Goal: Contribute content

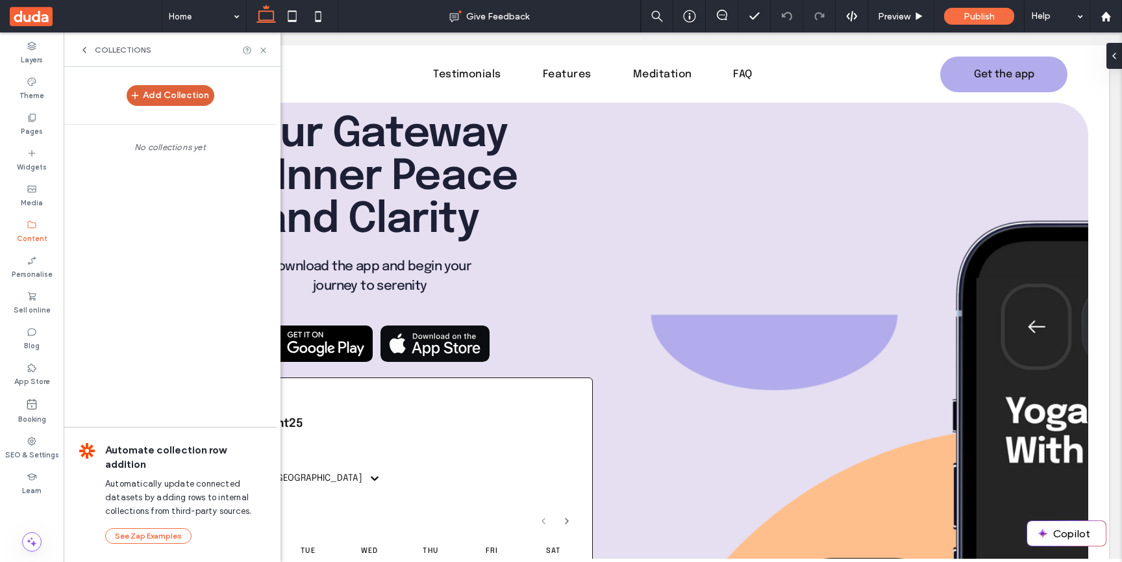
click at [179, 97] on button "Add Collection" at bounding box center [171, 95] width 88 height 21
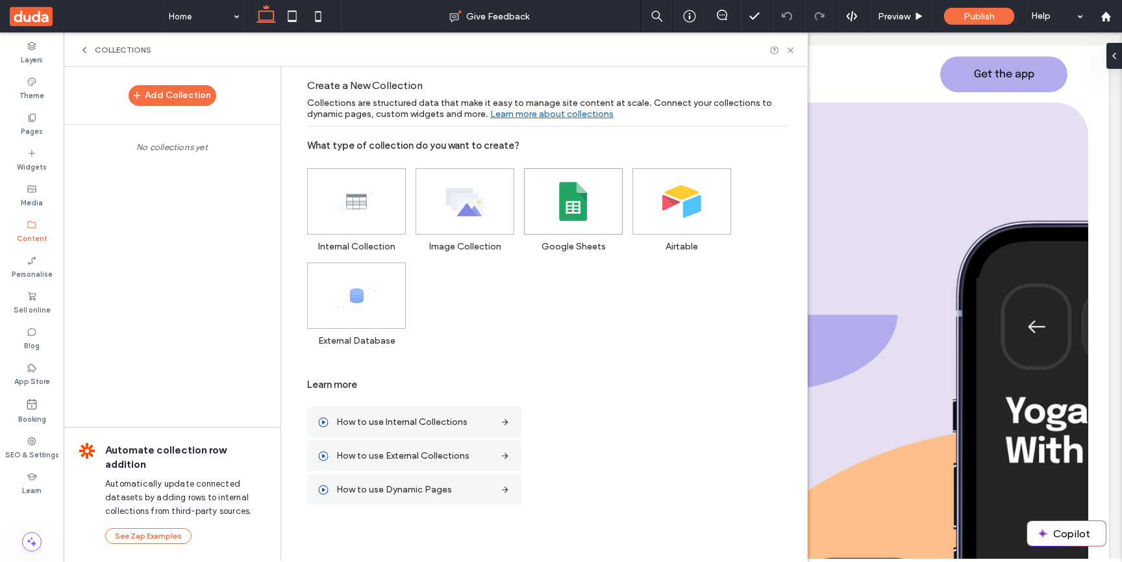
click at [585, 222] on span at bounding box center [573, 201] width 97 height 65
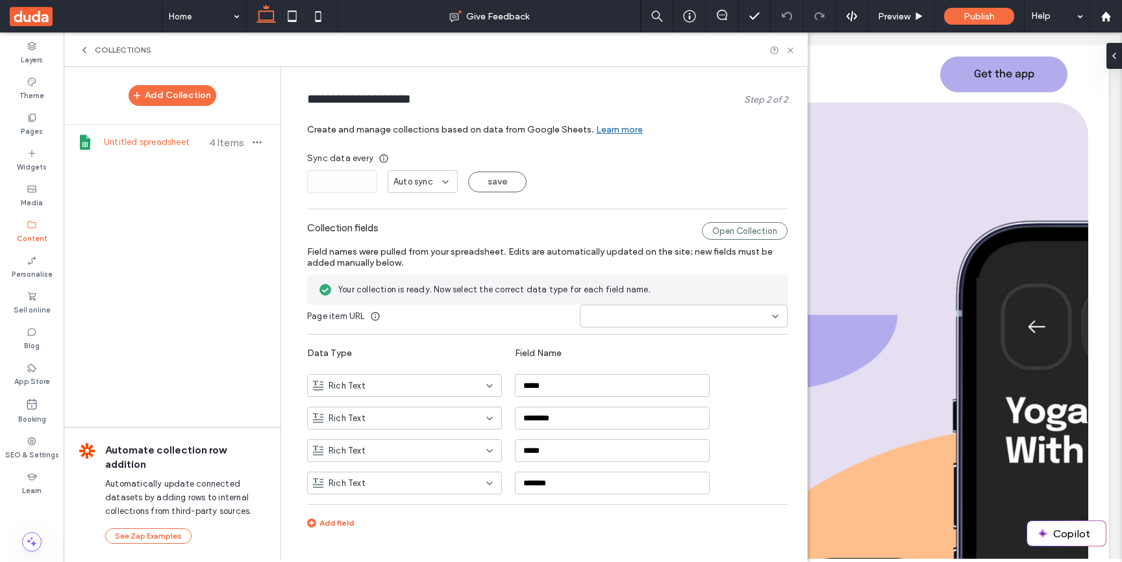
click at [622, 309] on div at bounding box center [684, 316] width 208 height 23
click at [611, 404] on div "title" at bounding box center [677, 407] width 207 height 23
click at [737, 361] on div "Collection fields Open Collection Field names were pulled from your spreadsheet…" at bounding box center [547, 378] width 481 height 325
